Goal: Task Accomplishment & Management: Use online tool/utility

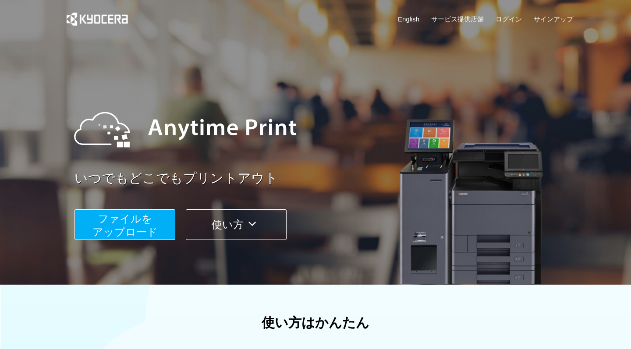
scroll to position [292, 0]
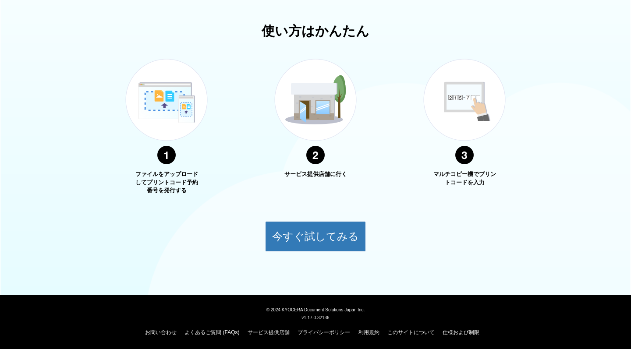
click at [323, 244] on button "今すぐ試してみる" at bounding box center [315, 236] width 101 height 31
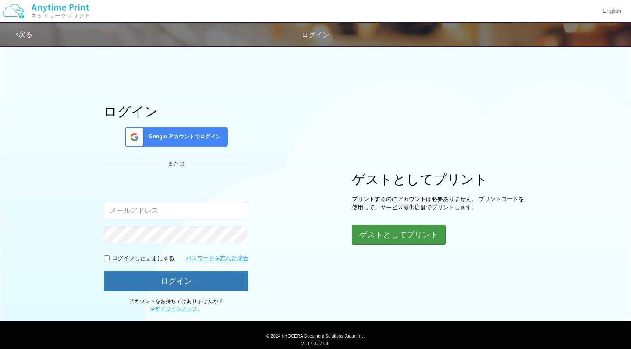
click at [382, 237] on button "ゲストとしてプリント" at bounding box center [399, 235] width 94 height 20
click at [400, 237] on button "ゲストとしてプリント" at bounding box center [399, 235] width 94 height 20
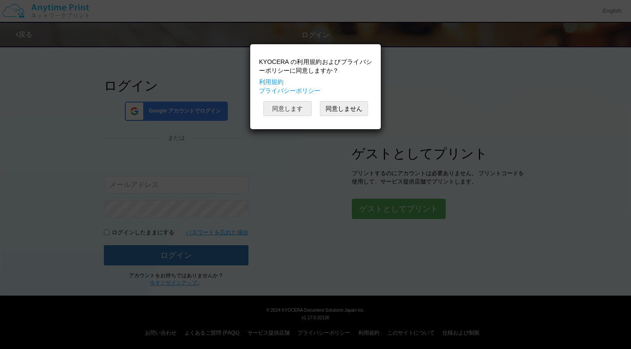
click at [296, 104] on button "同意します" at bounding box center [287, 108] width 48 height 15
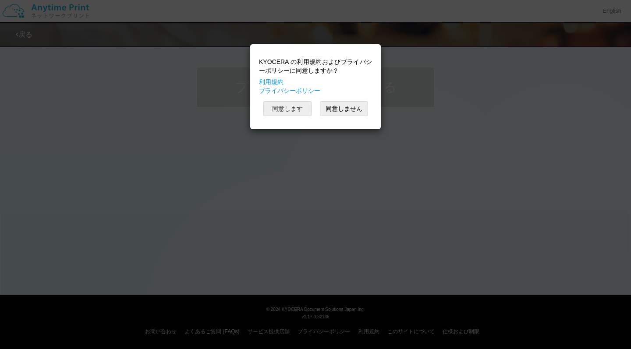
click at [296, 109] on button "同意します" at bounding box center [287, 108] width 48 height 15
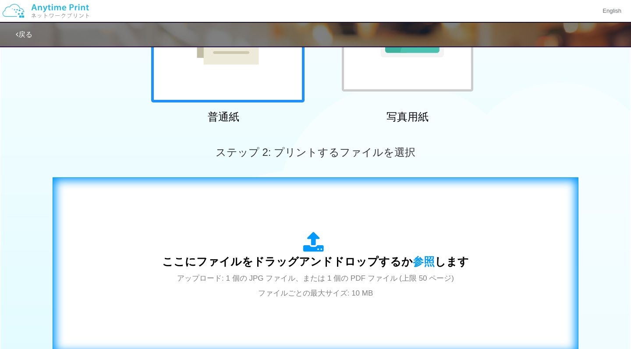
scroll to position [142, 0]
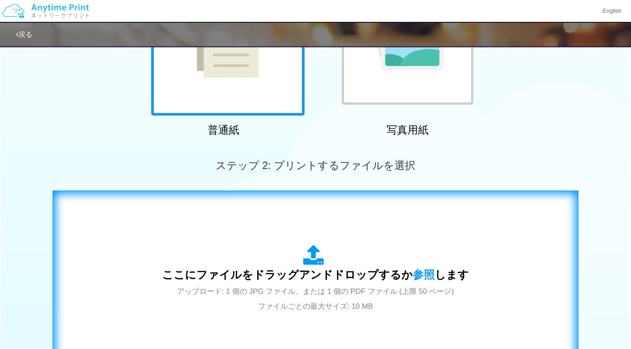
click at [310, 257] on icon at bounding box center [315, 256] width 25 height 22
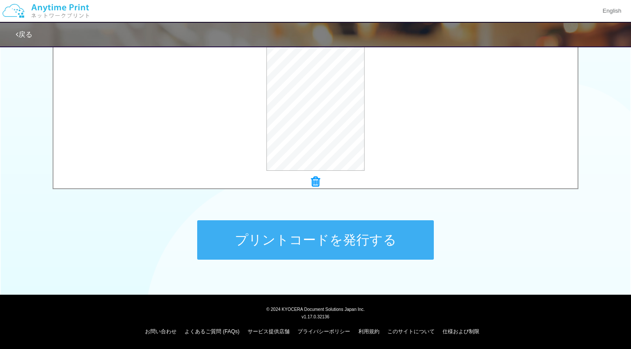
scroll to position [317, 0]
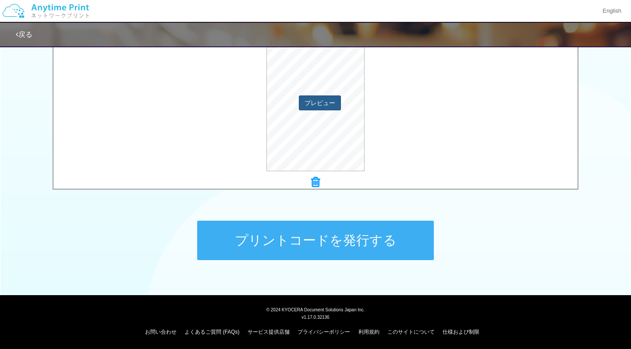
click at [323, 106] on button "プレビュー" at bounding box center [320, 103] width 42 height 15
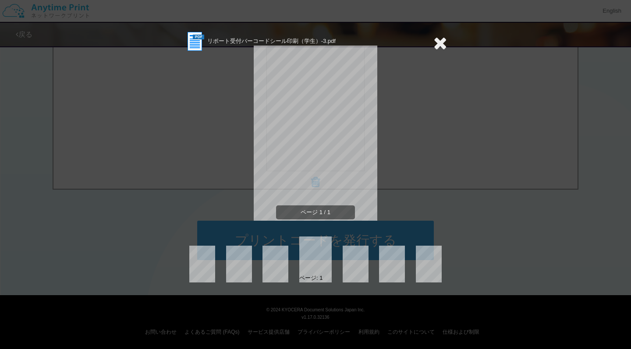
click at [440, 43] on icon at bounding box center [440, 43] width 14 height 18
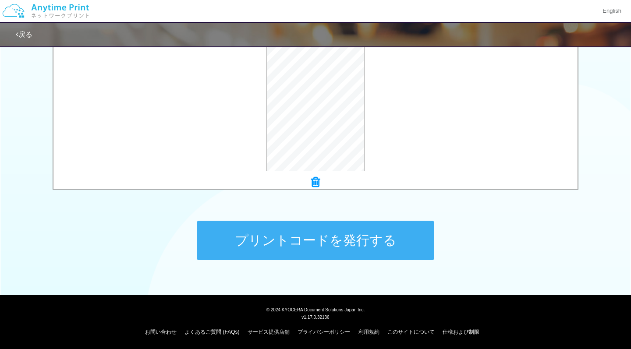
click at [364, 241] on button "プリントコードを発行する" at bounding box center [315, 240] width 237 height 39
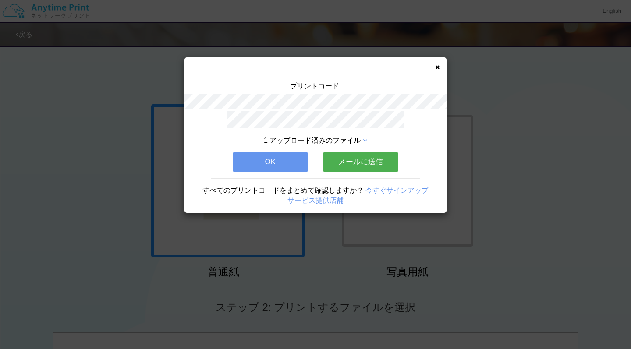
click at [279, 156] on button "OK" at bounding box center [270, 161] width 75 height 19
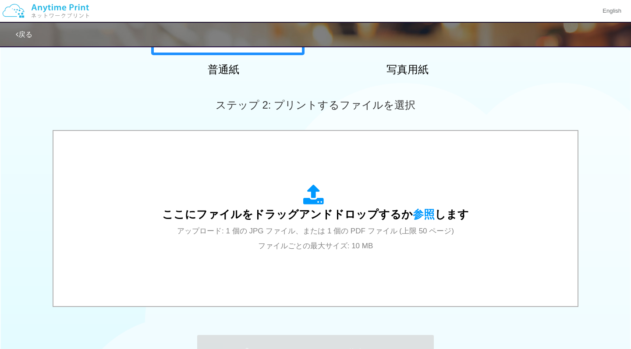
scroll to position [258, 0]
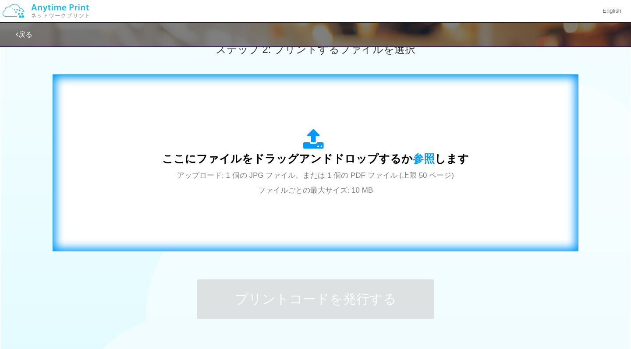
click at [312, 139] on icon at bounding box center [315, 140] width 25 height 22
click at [336, 147] on div "ここにファイルをドラッグアンドドロップするか 参照 します アップロード: 1 個の JPG ファイル、または 1 個の PDF ファイル (上限 50 ペー…" at bounding box center [315, 163] width 307 height 68
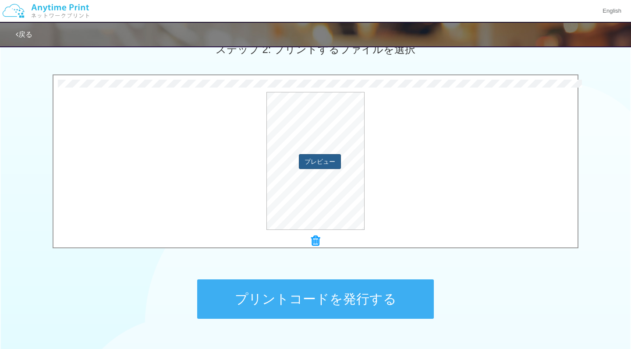
click at [325, 162] on button "プレビュー" at bounding box center [320, 161] width 42 height 15
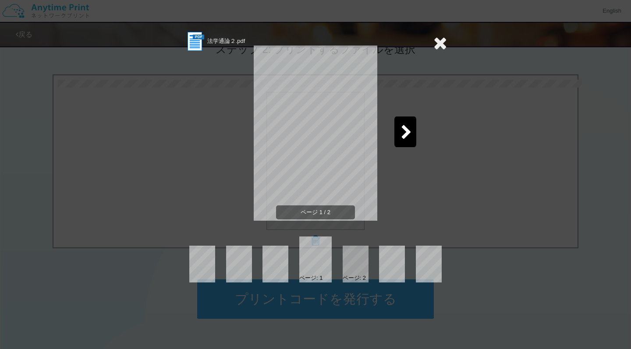
click at [398, 134] on div at bounding box center [405, 132] width 22 height 31
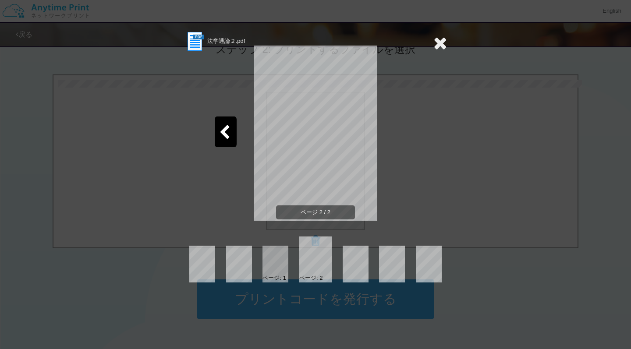
click at [226, 135] on icon at bounding box center [224, 132] width 11 height 15
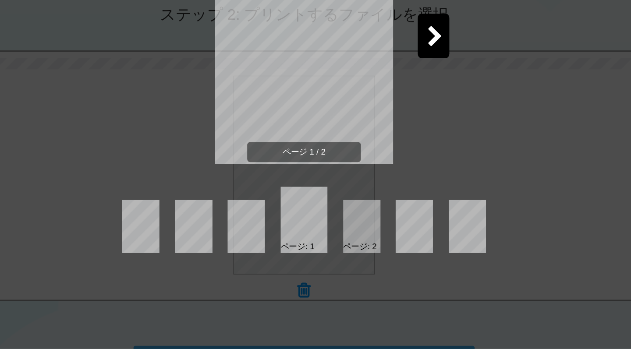
scroll to position [258, 0]
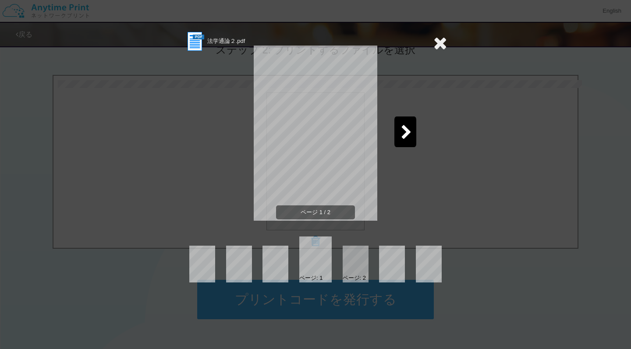
click at [443, 39] on icon at bounding box center [440, 43] width 14 height 18
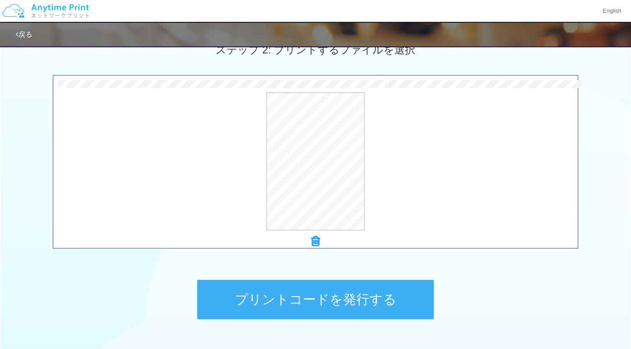
click at [371, 305] on button "プリントコードを発行する" at bounding box center [315, 299] width 237 height 39
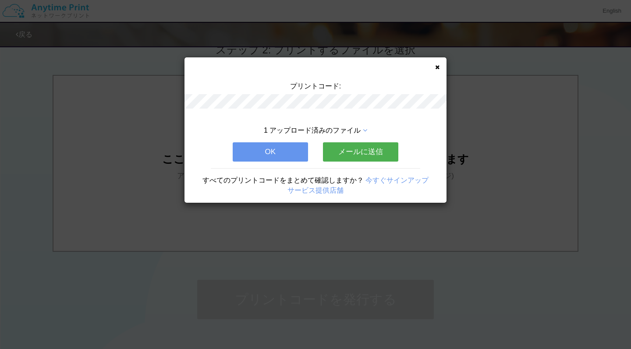
scroll to position [0, 0]
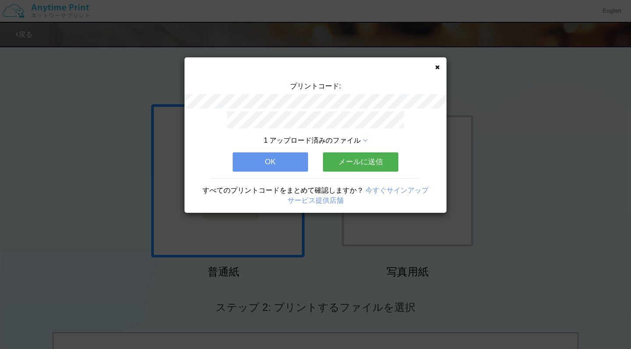
click at [288, 161] on button "OK" at bounding box center [270, 161] width 75 height 19
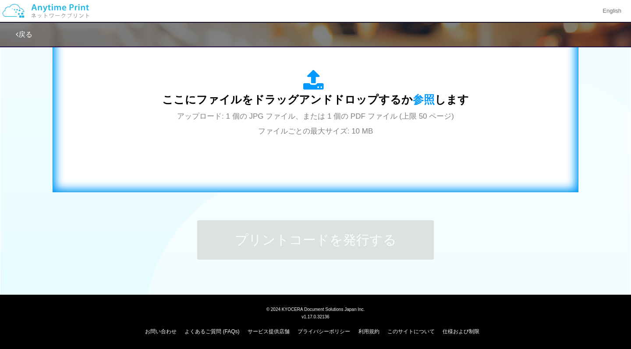
scroll to position [317, 0]
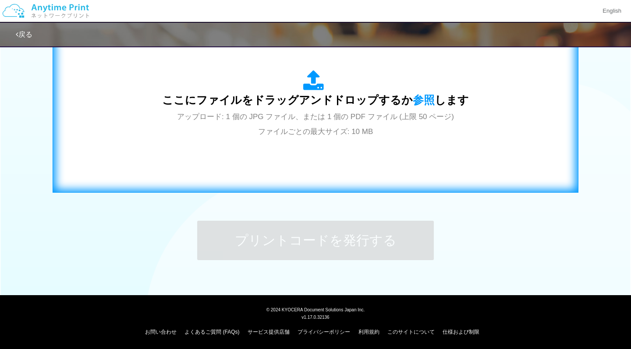
click at [309, 82] on icon at bounding box center [315, 81] width 25 height 22
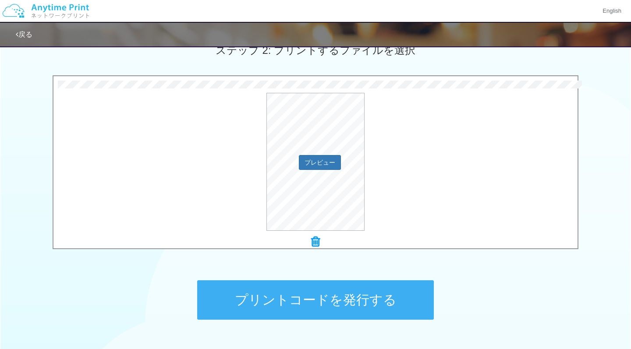
scroll to position [245, 0]
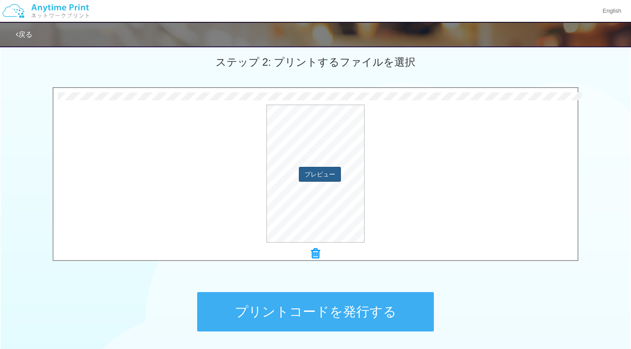
click at [324, 168] on button "プレビュー" at bounding box center [320, 174] width 42 height 15
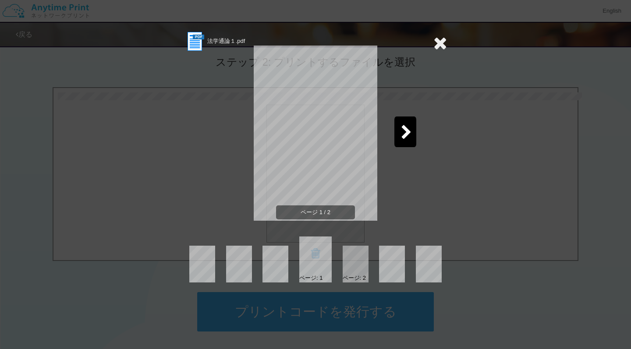
click at [413, 131] on div at bounding box center [405, 132] width 22 height 31
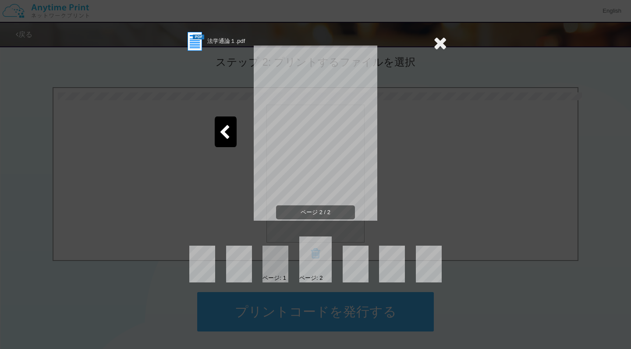
click at [227, 132] on icon at bounding box center [224, 132] width 11 height 15
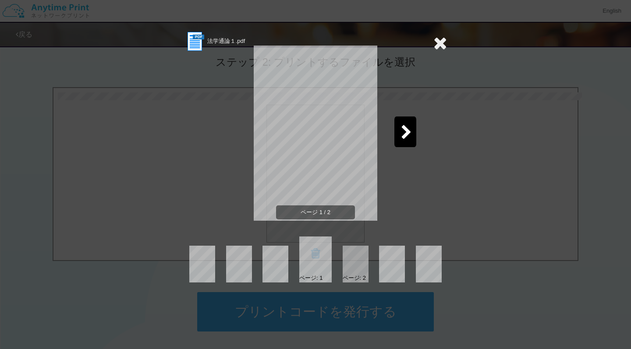
click at [436, 44] on icon at bounding box center [440, 43] width 14 height 18
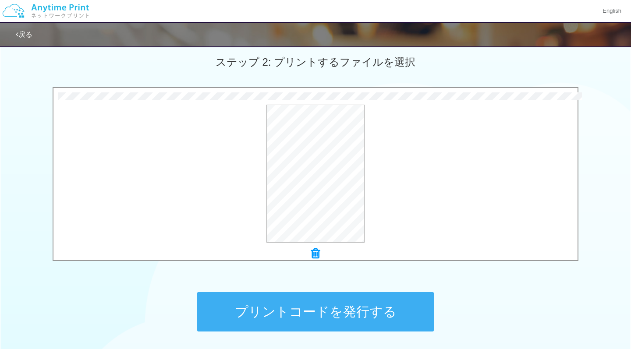
click at [372, 303] on button "プリントコードを発行する" at bounding box center [315, 311] width 237 height 39
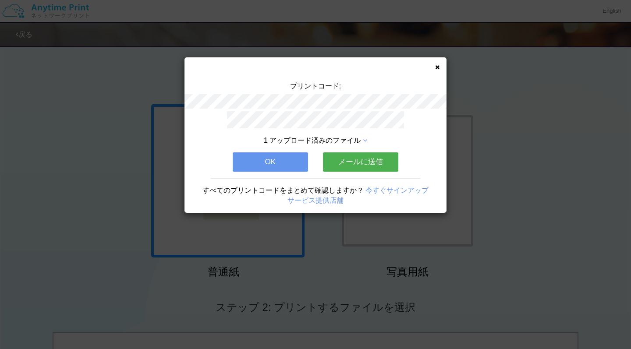
click at [280, 157] on button "OK" at bounding box center [270, 161] width 75 height 19
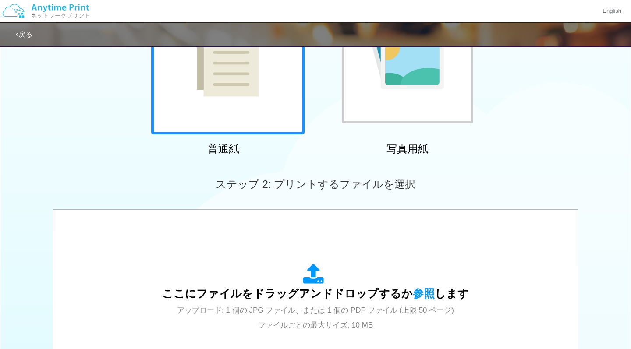
scroll to position [230, 0]
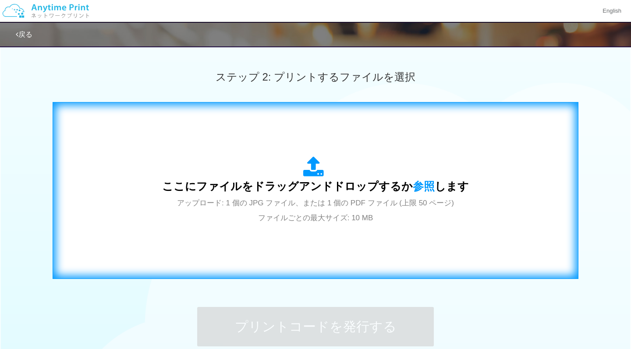
click at [296, 191] on span "ここにファイルをドラッグアンドドロップするか 参照 します" at bounding box center [315, 186] width 307 height 12
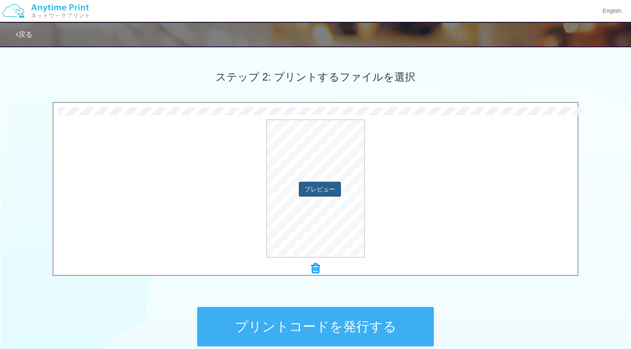
click at [319, 186] on button "プレビュー" at bounding box center [320, 189] width 42 height 15
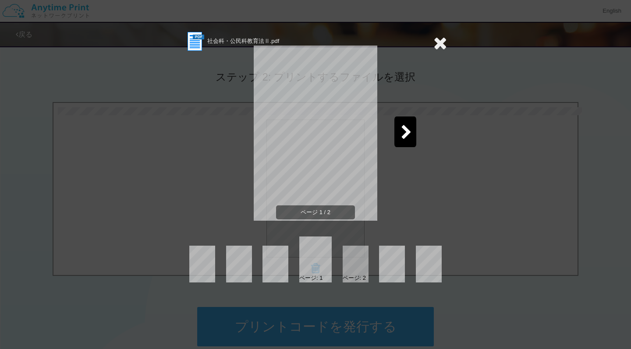
click at [358, 267] on div at bounding box center [356, 264] width 26 height 37
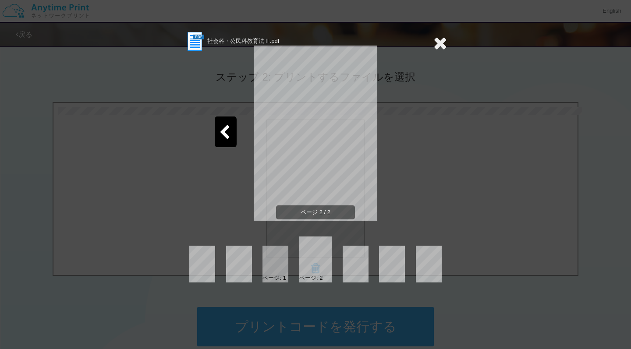
click at [442, 42] on icon at bounding box center [440, 43] width 14 height 18
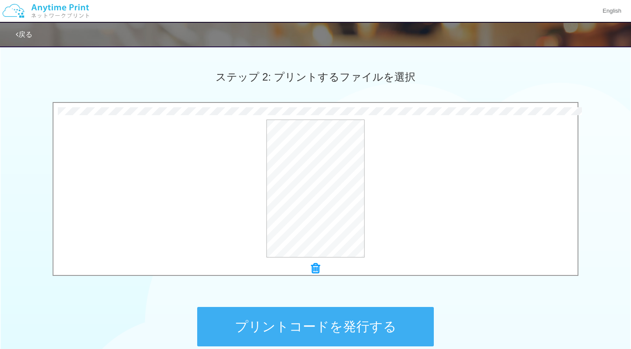
click at [344, 327] on button "プリントコードを発行する" at bounding box center [315, 326] width 237 height 39
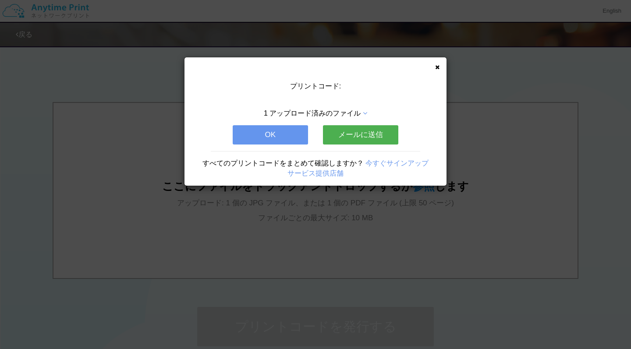
scroll to position [0, 0]
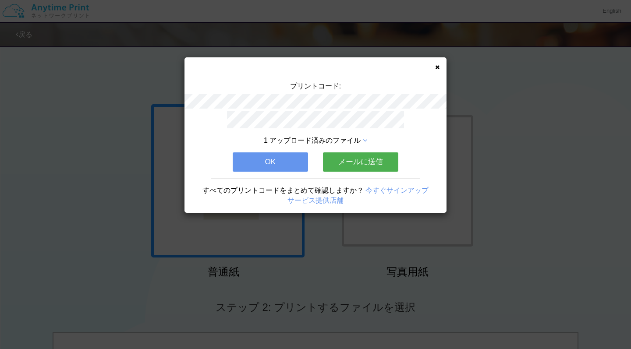
click at [268, 163] on button "OK" at bounding box center [270, 161] width 75 height 19
